Goal: Task Accomplishment & Management: Use online tool/utility

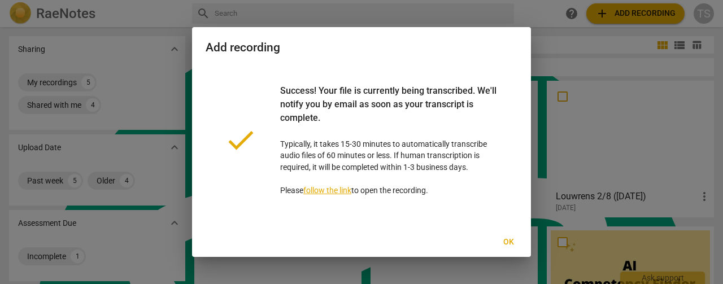
scroll to position [4538, 0]
click at [512, 243] on span "Ok" at bounding box center [508, 242] width 18 height 11
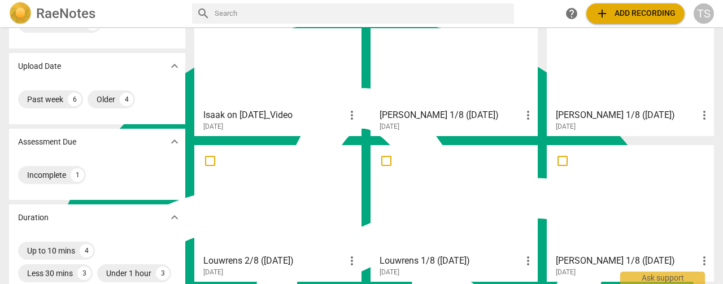
scroll to position [56, 0]
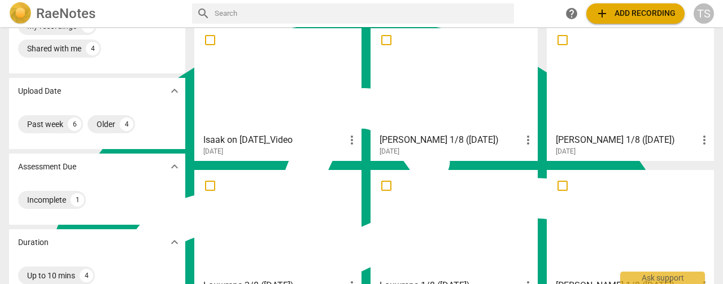
click at [293, 71] on div at bounding box center [277, 78] width 159 height 100
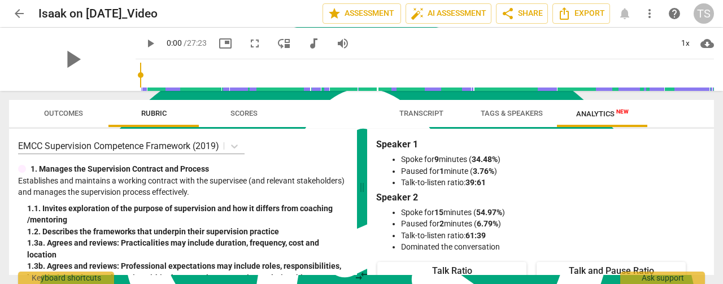
click at [512, 109] on span "Tags & Speakers" at bounding box center [512, 113] width 62 height 8
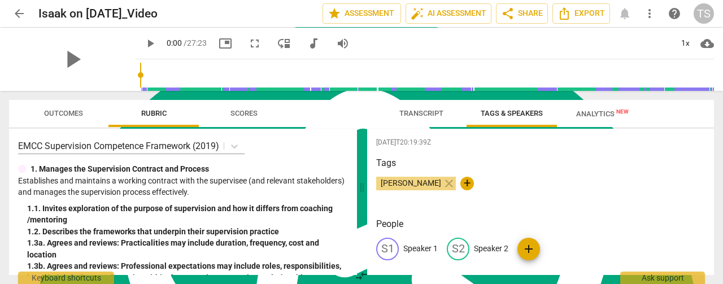
scroll to position [12, 0]
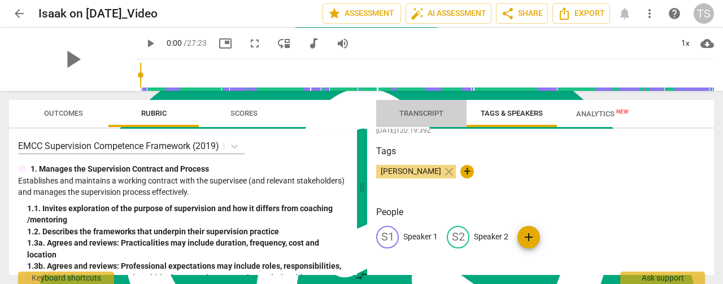
click at [425, 121] on button "Transcript" at bounding box center [421, 113] width 90 height 27
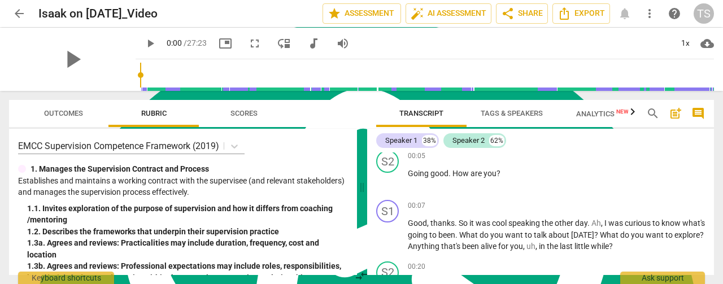
scroll to position [0, 0]
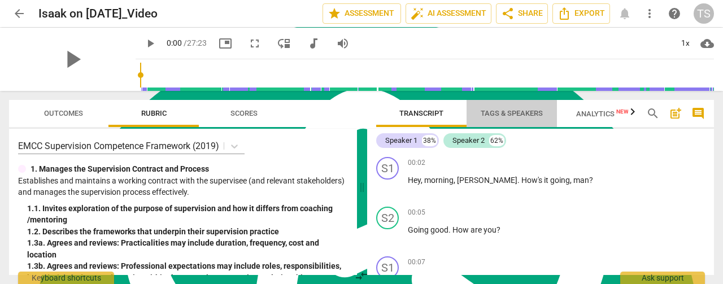
click at [495, 117] on span "Tags & Speakers" at bounding box center [512, 113] width 62 height 8
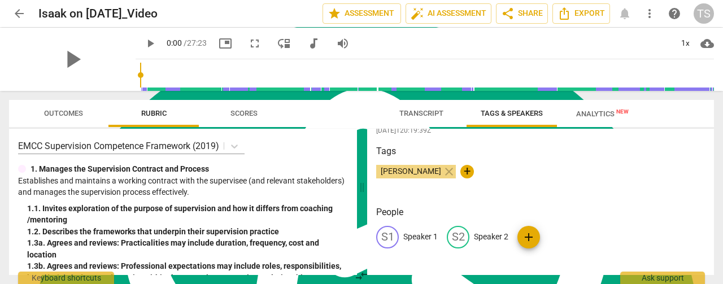
click at [420, 232] on p "Speaker 1" at bounding box center [420, 237] width 34 height 12
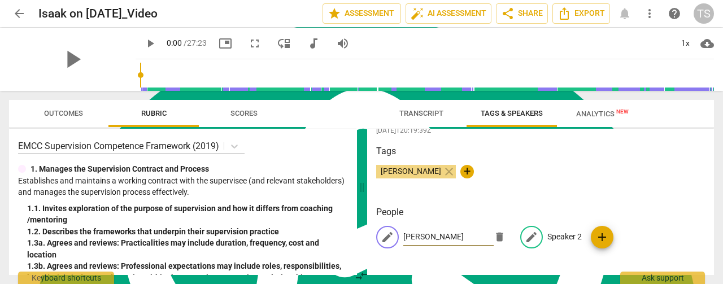
type input "[PERSON_NAME]"
click at [564, 241] on p "Speaker 2" at bounding box center [564, 237] width 34 height 12
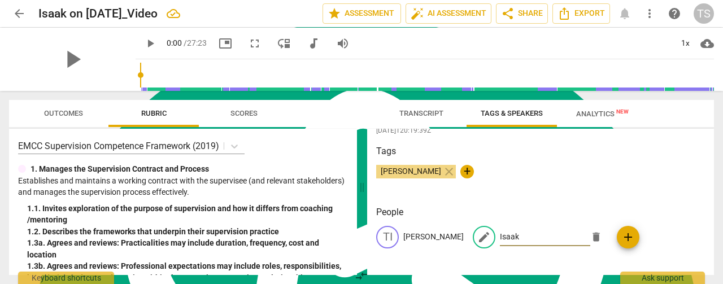
type input "Isaak"
click at [421, 119] on span "Transcript" at bounding box center [421, 113] width 71 height 15
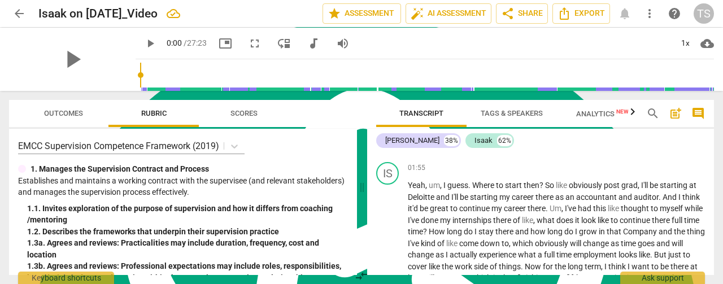
scroll to position [734, 0]
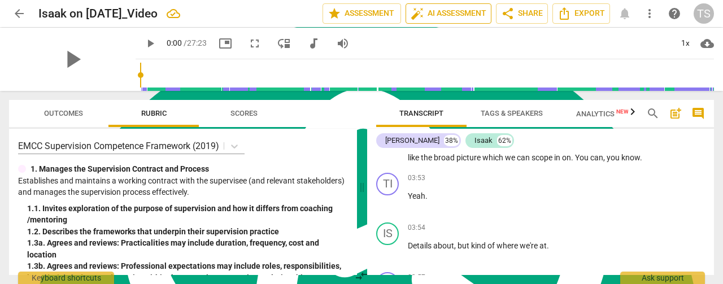
click at [463, 14] on span "auto_fix_high AI Assessment" at bounding box center [449, 14] width 76 height 14
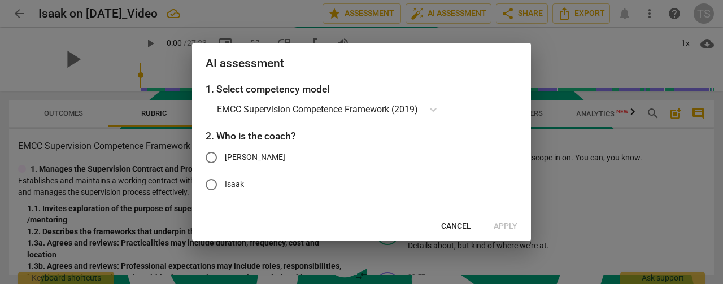
drag, startPoint x: 210, startPoint y: 154, endPoint x: 234, endPoint y: 158, distance: 24.5
click at [211, 154] on input "[PERSON_NAME]" at bounding box center [211, 157] width 27 height 27
radio input "true"
click at [434, 0] on body "arrow_back Isaak on [DATE]_Video edit star Assessment auto_fix_high AI Assessme…" at bounding box center [361, 0] width 723 height 0
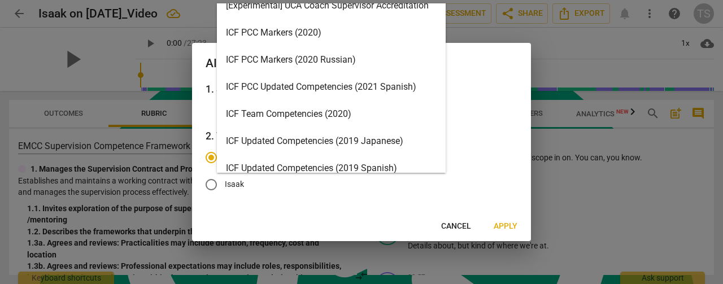
scroll to position [56, 0]
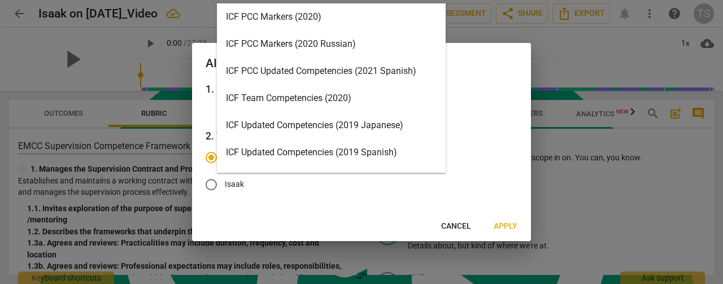
click at [329, 98] on div "ICF Team Competencies (2020)" at bounding box center [331, 98] width 229 height 27
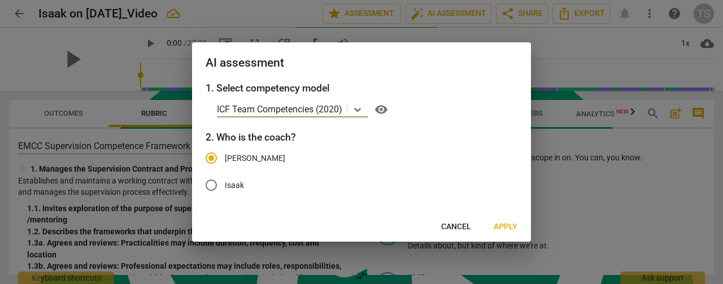
click at [505, 226] on span "Apply" at bounding box center [506, 226] width 24 height 11
